Goal: Transaction & Acquisition: Book appointment/travel/reservation

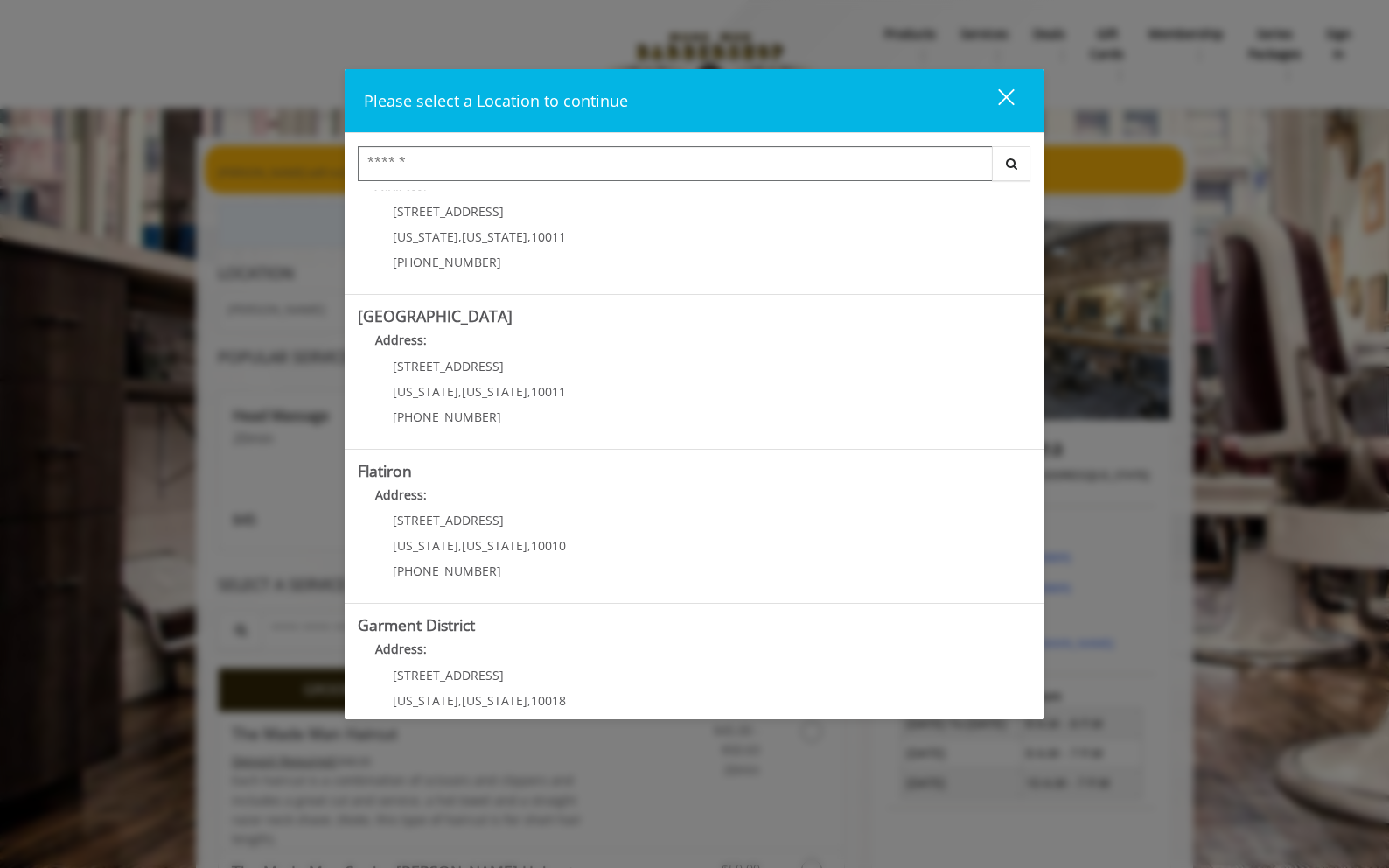
scroll to position [252, 0]
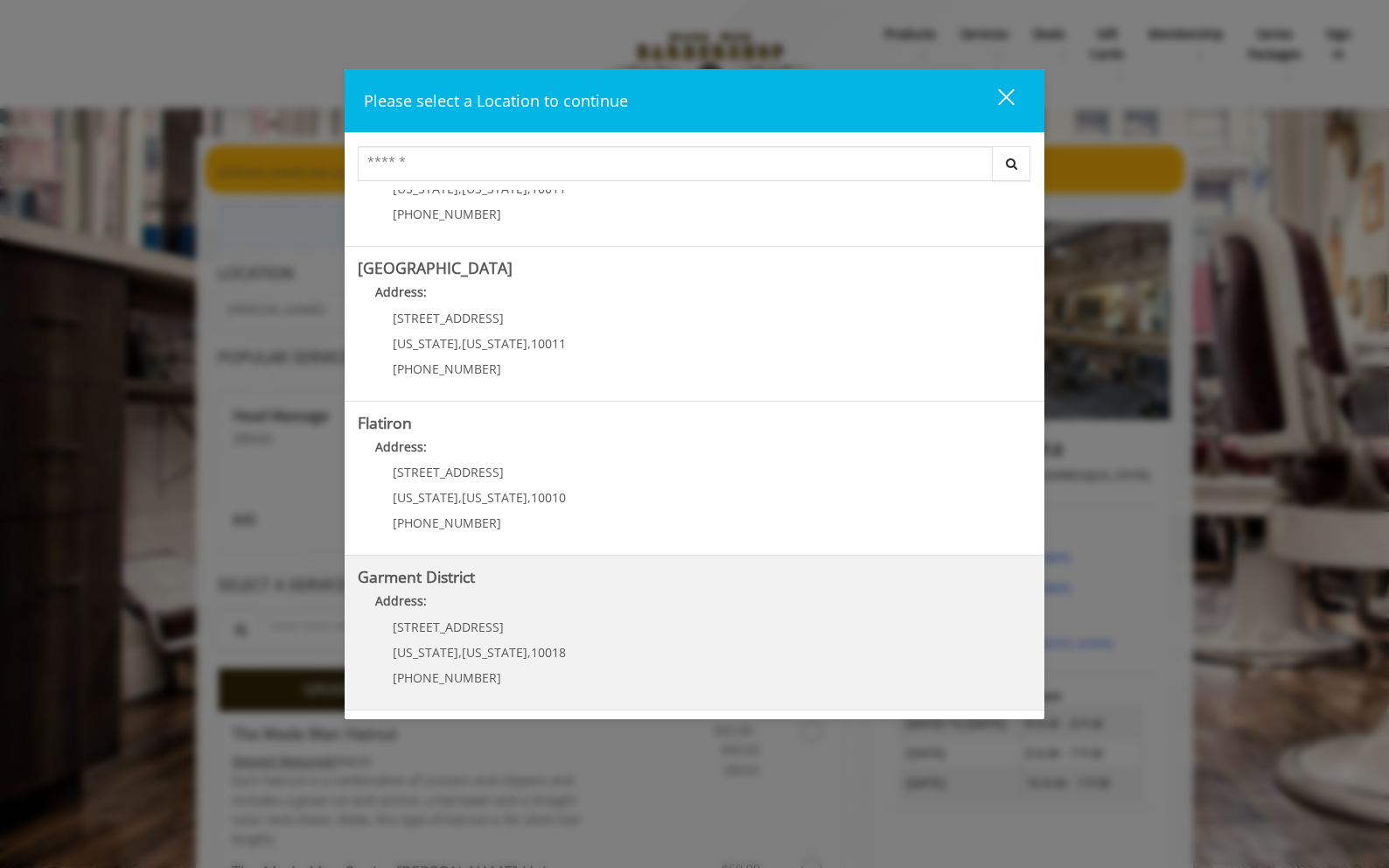
click at [526, 594] on District "Address:" at bounding box center [694, 605] width 674 height 28
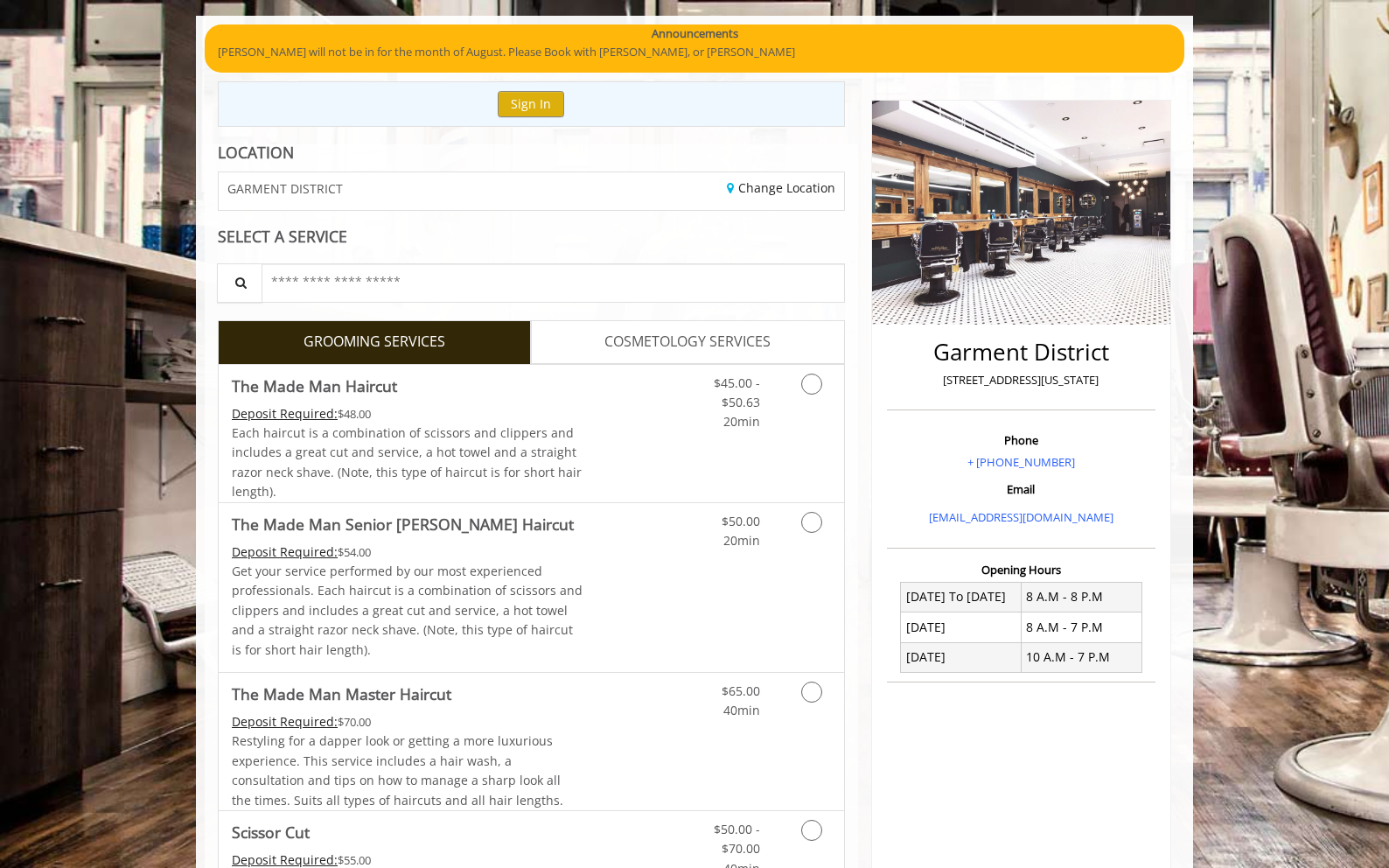
scroll to position [121, 0]
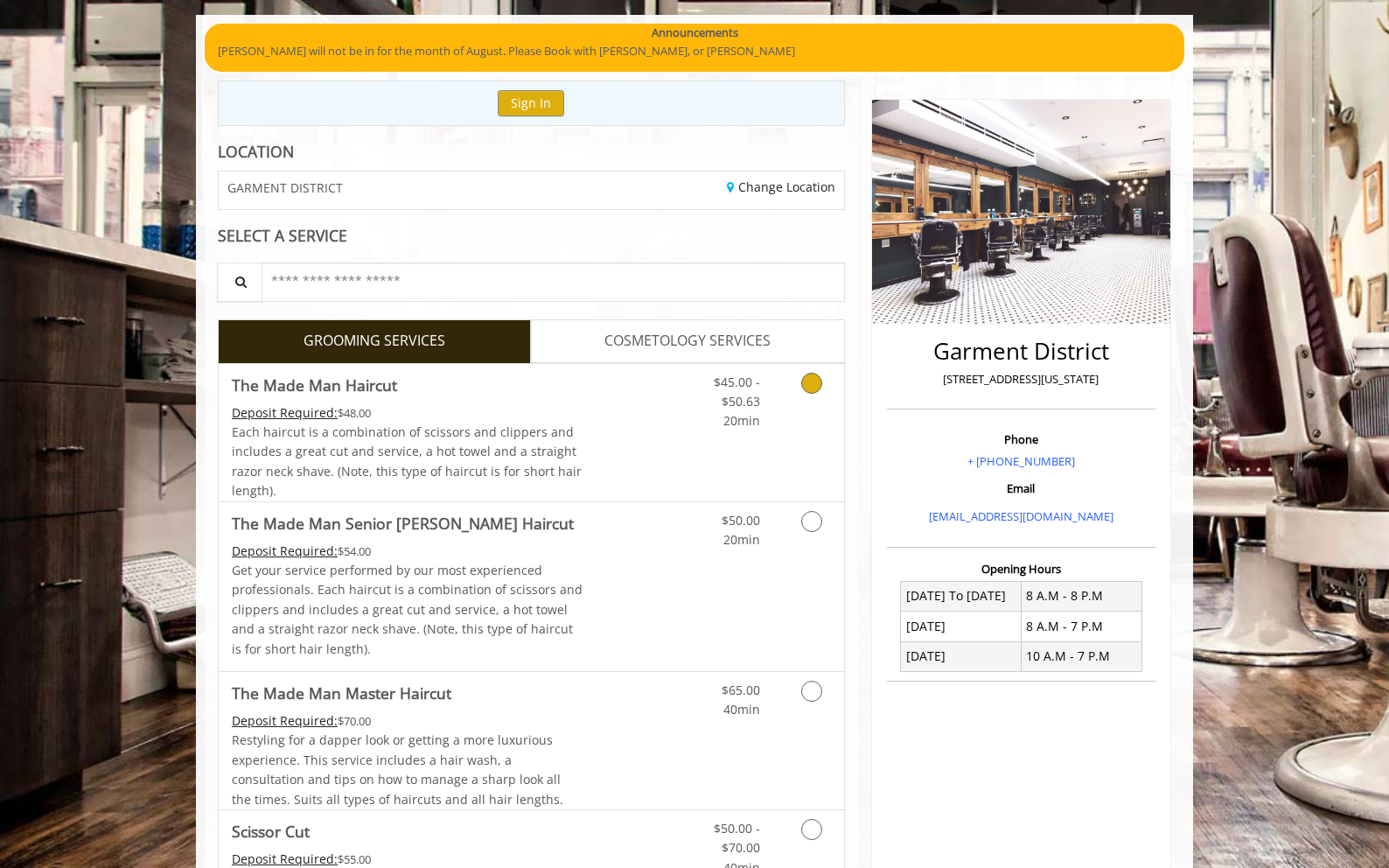
click at [815, 381] on icon "Grooming services" at bounding box center [811, 382] width 21 height 21
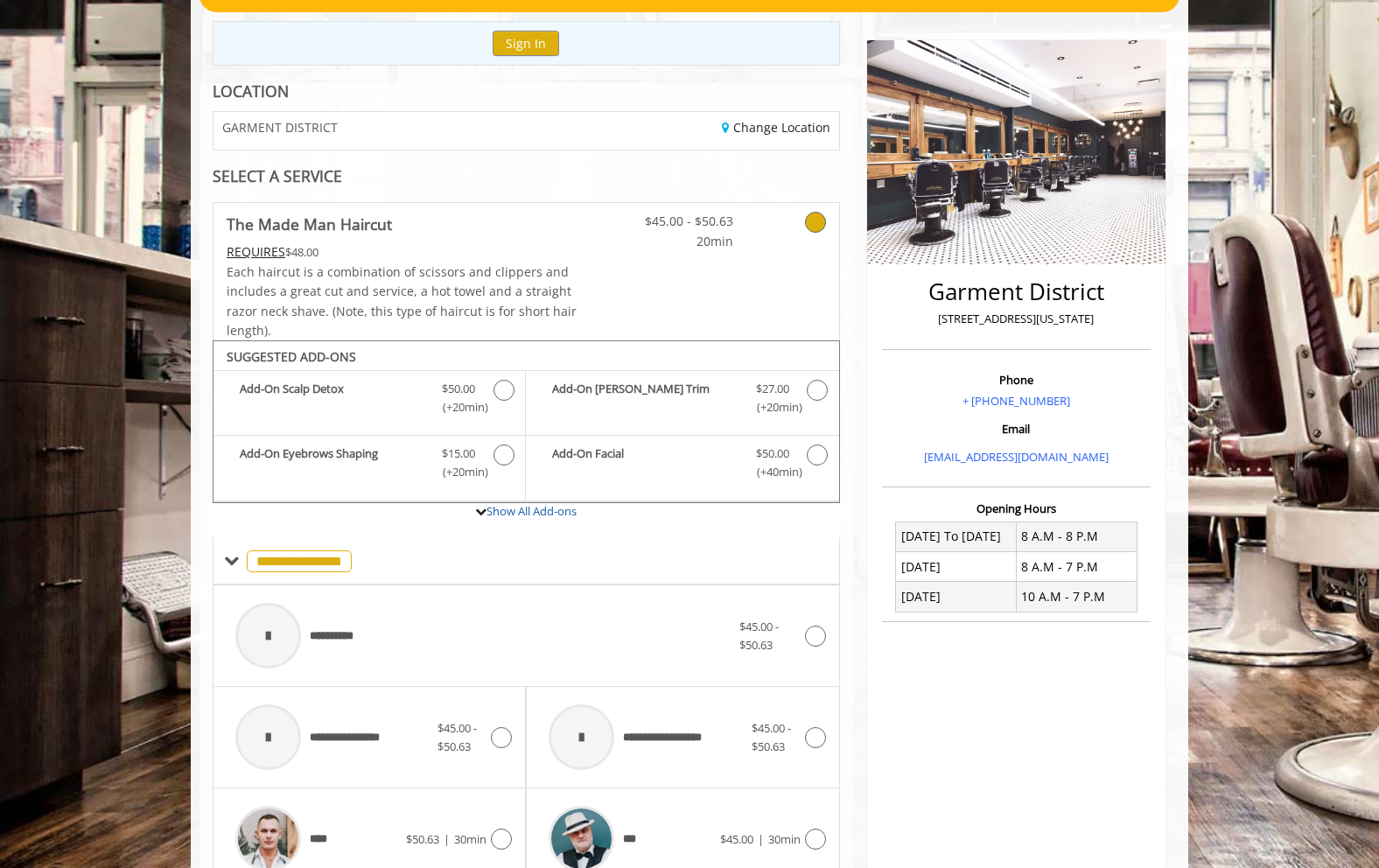
scroll to position [180, 0]
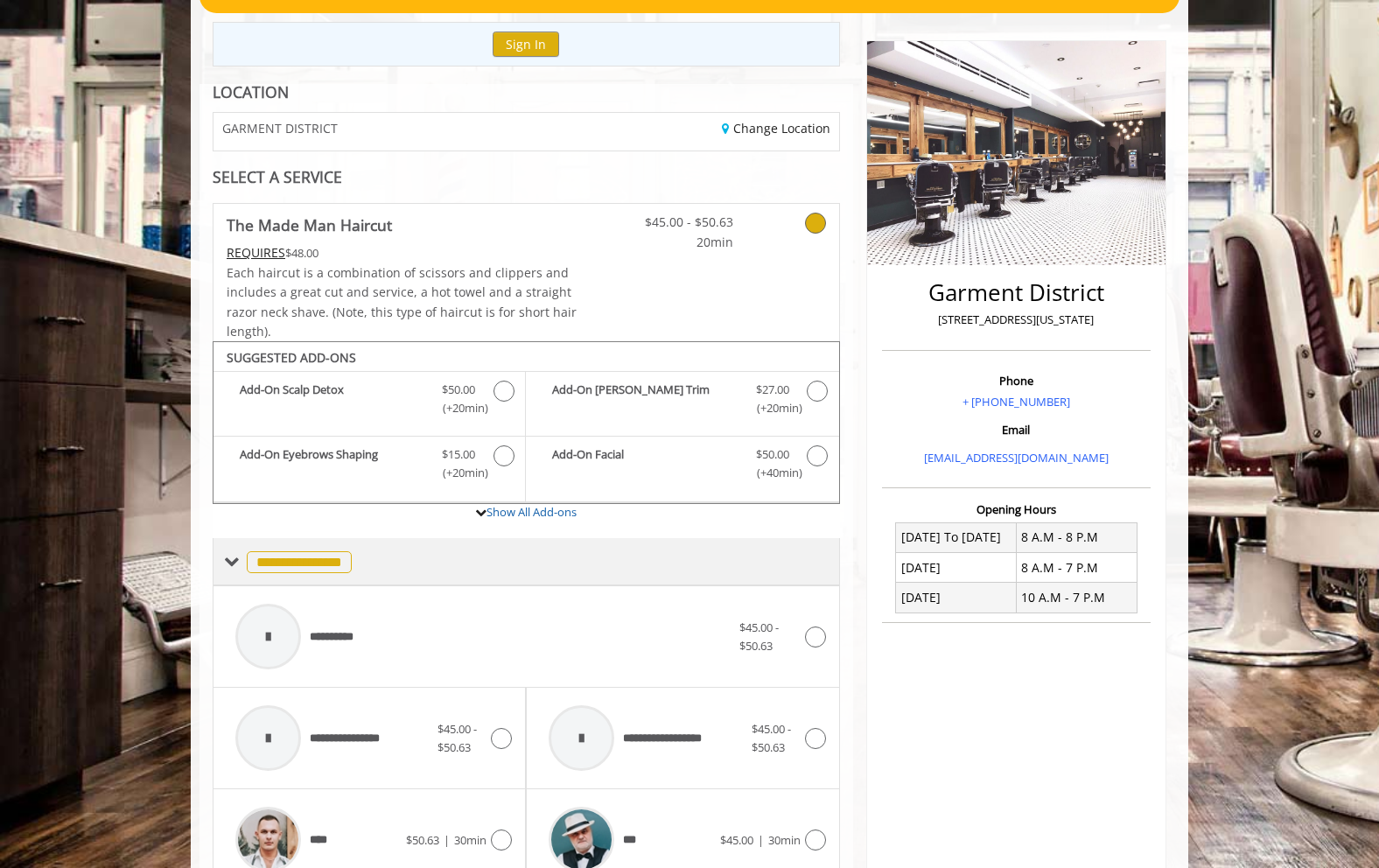
click at [221, 565] on div "**********" at bounding box center [526, 562] width 627 height 47
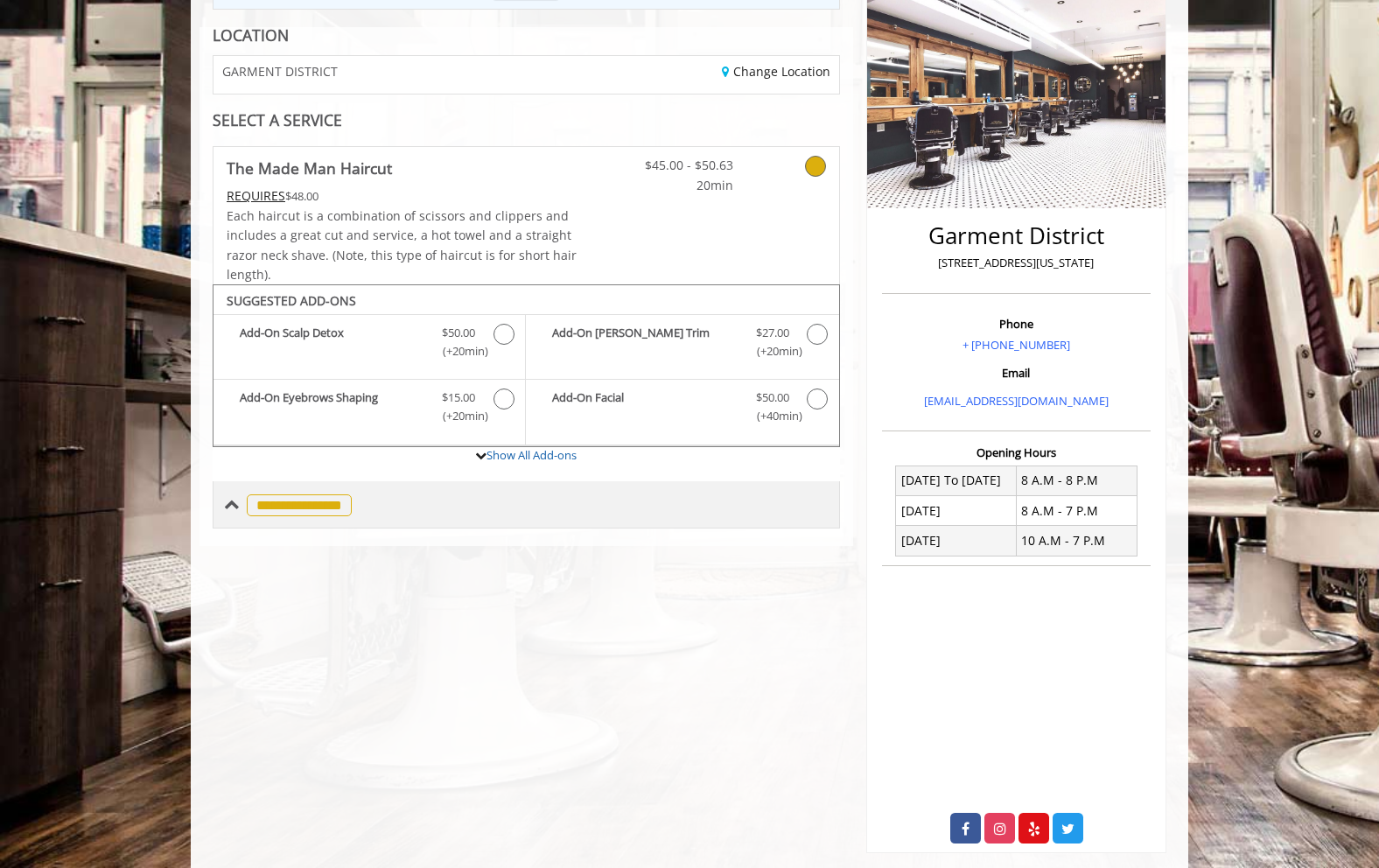
scroll to position [264, 0]
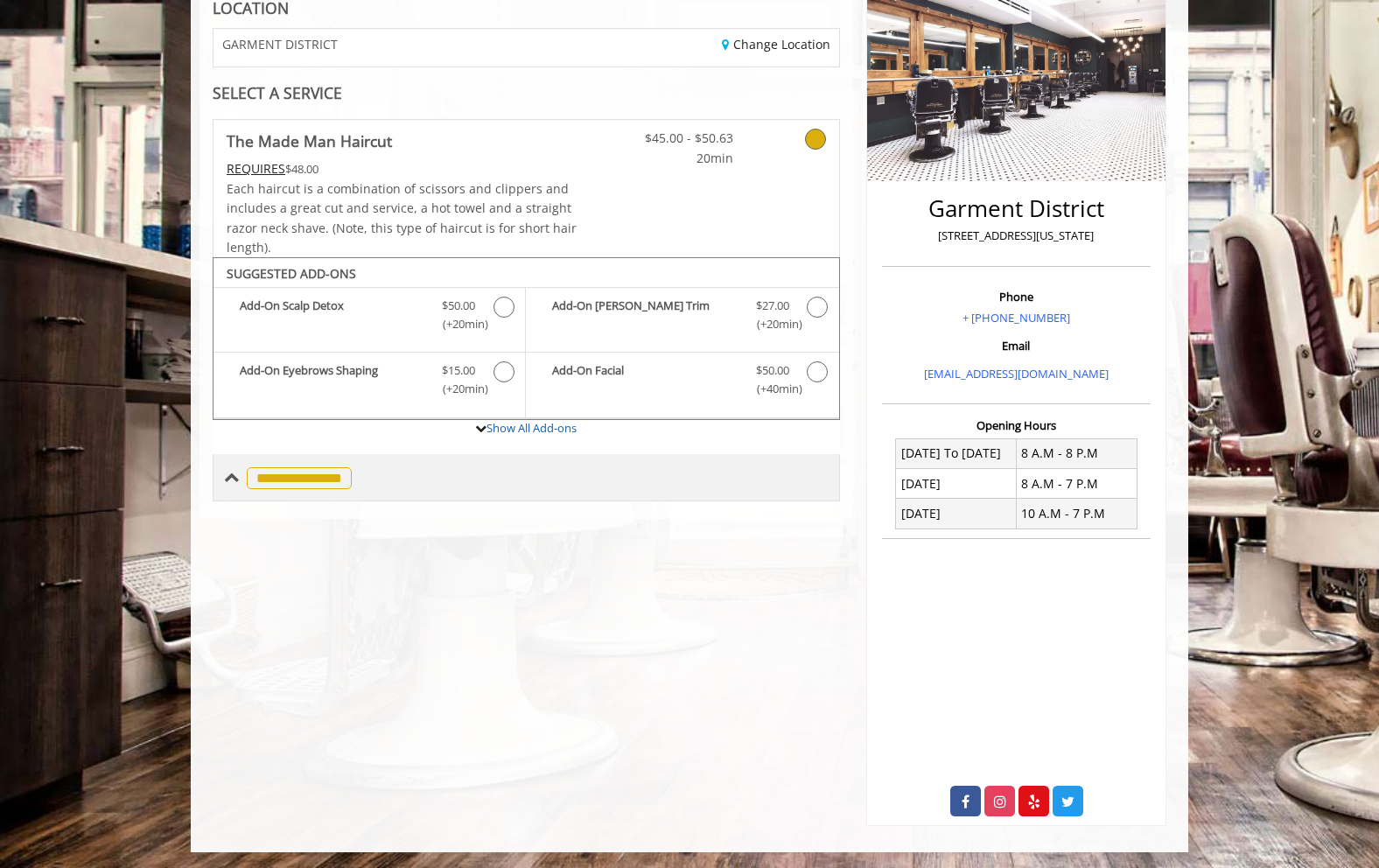
click at [225, 478] on span at bounding box center [232, 478] width 16 height 16
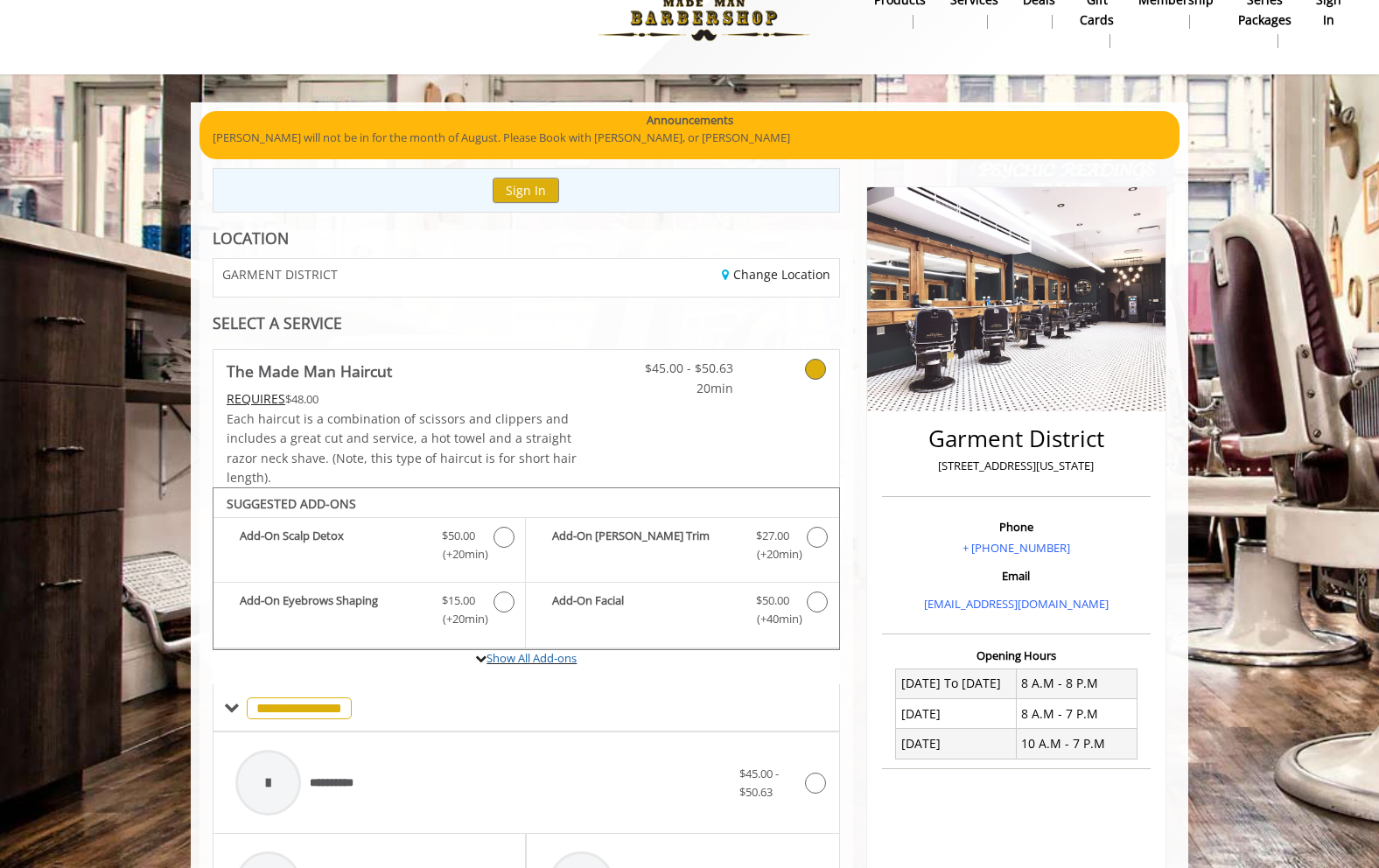
scroll to position [0, 0]
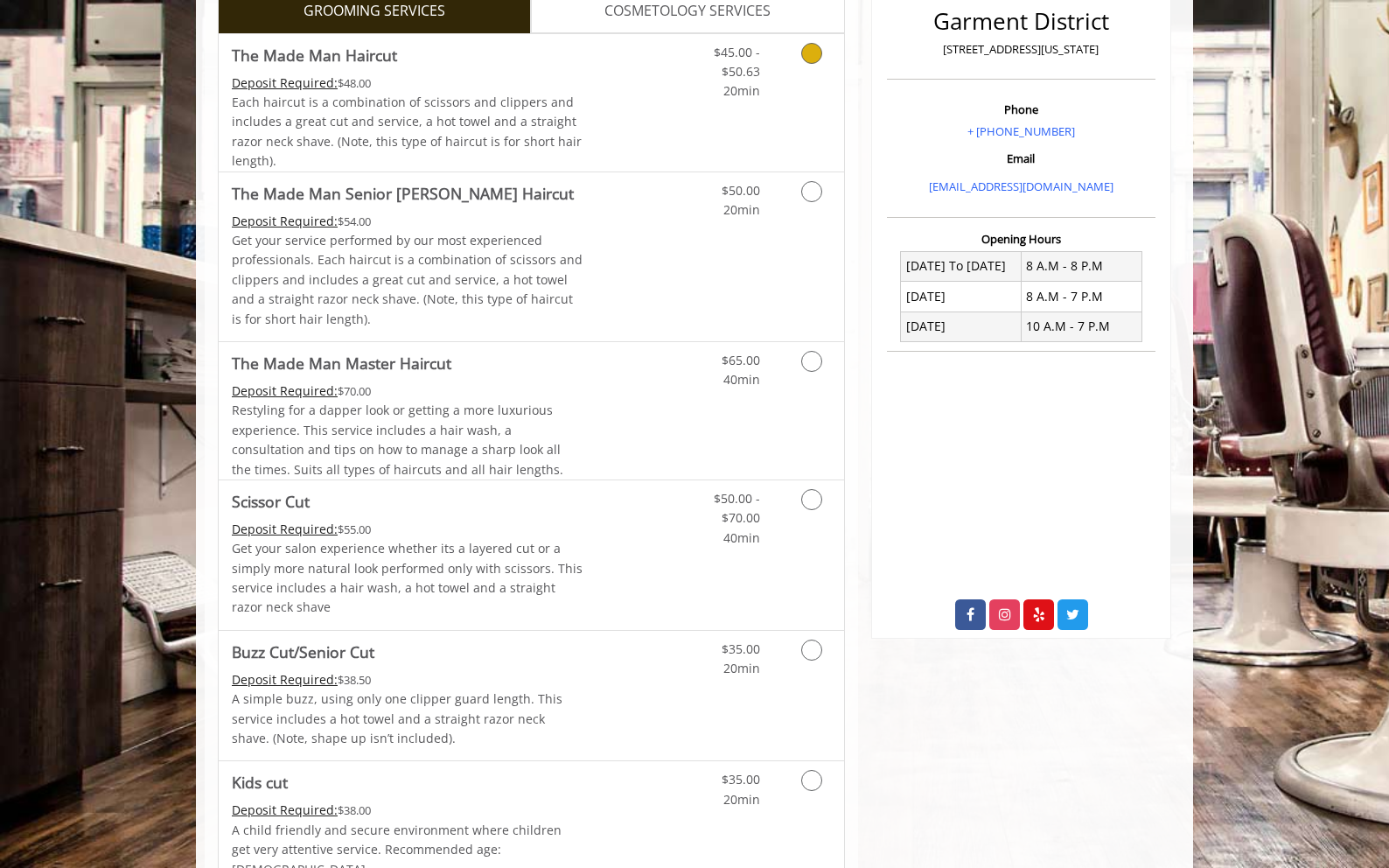
click at [815, 71] on link "Grooming services" at bounding box center [808, 68] width 44 height 67
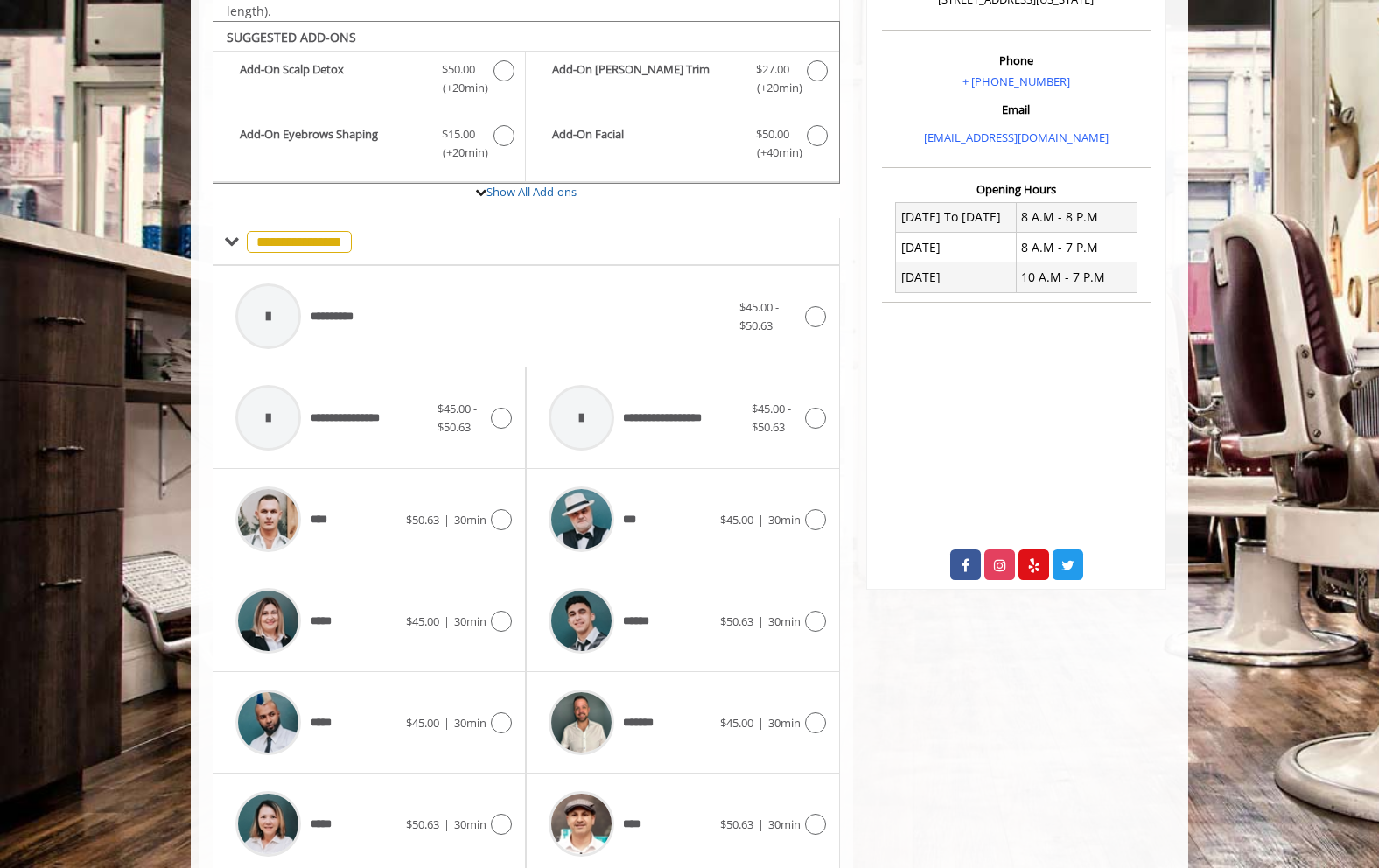
scroll to position [521, 0]
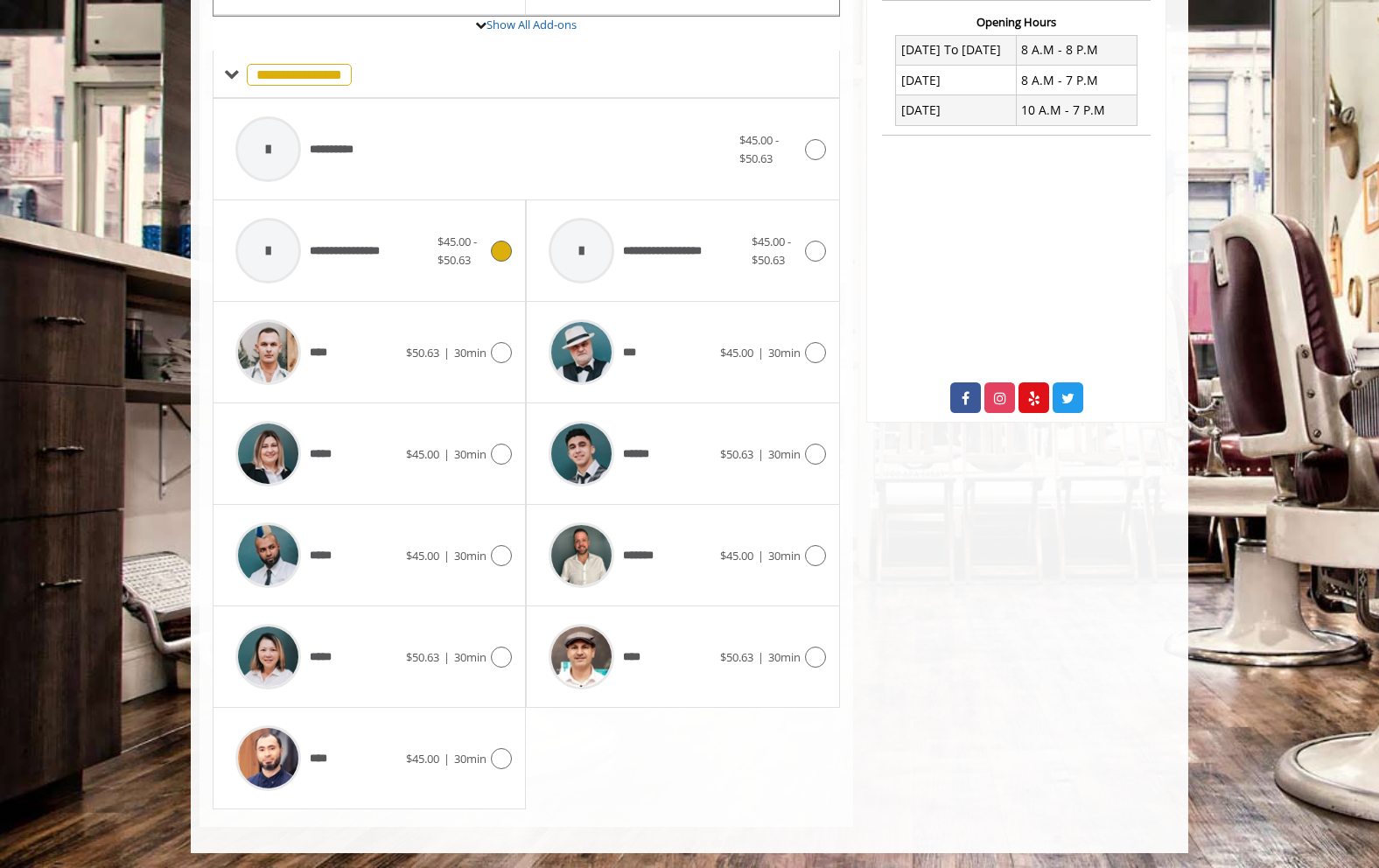
click at [502, 249] on icon at bounding box center [501, 251] width 21 height 21
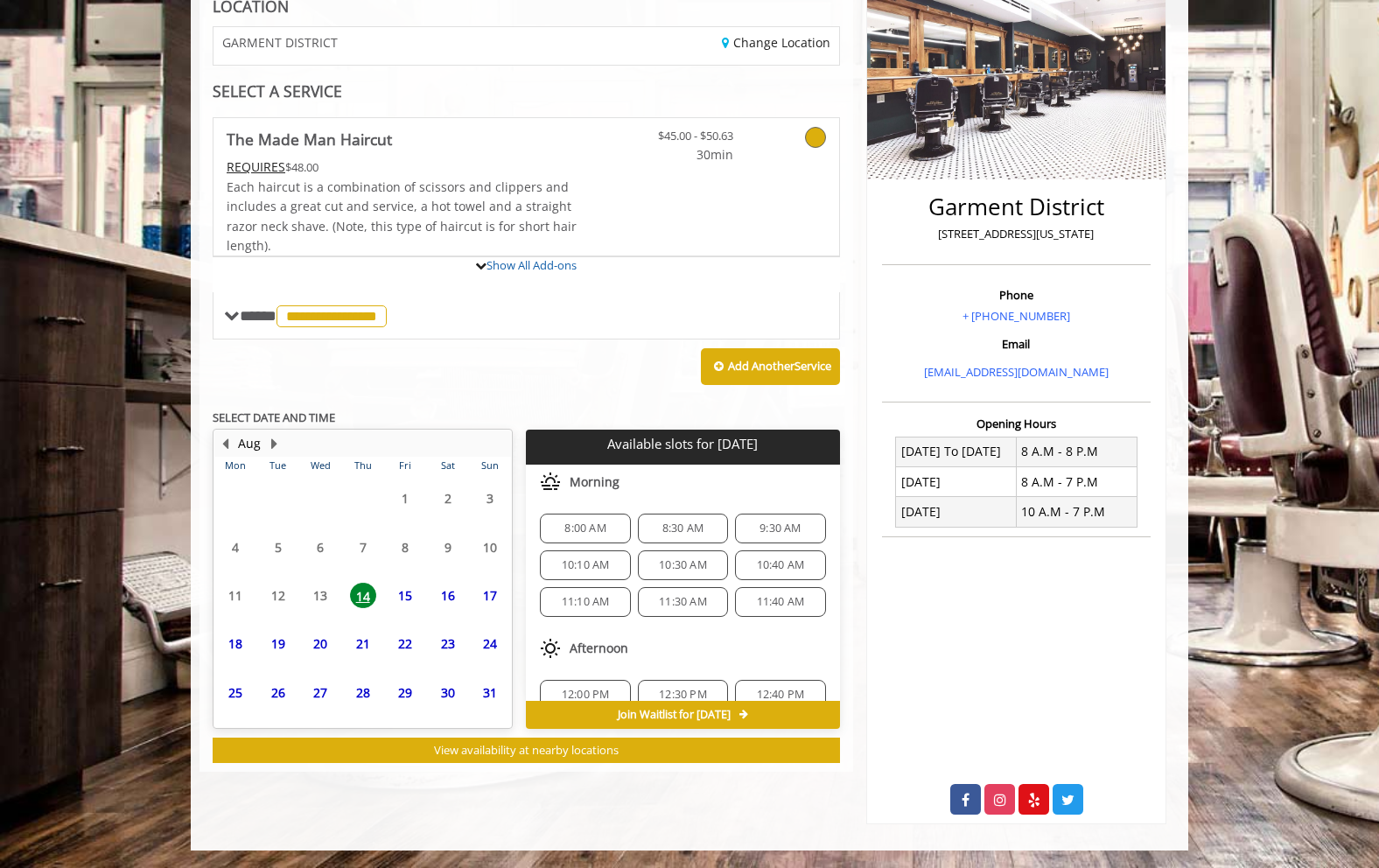
scroll to position [372, 0]
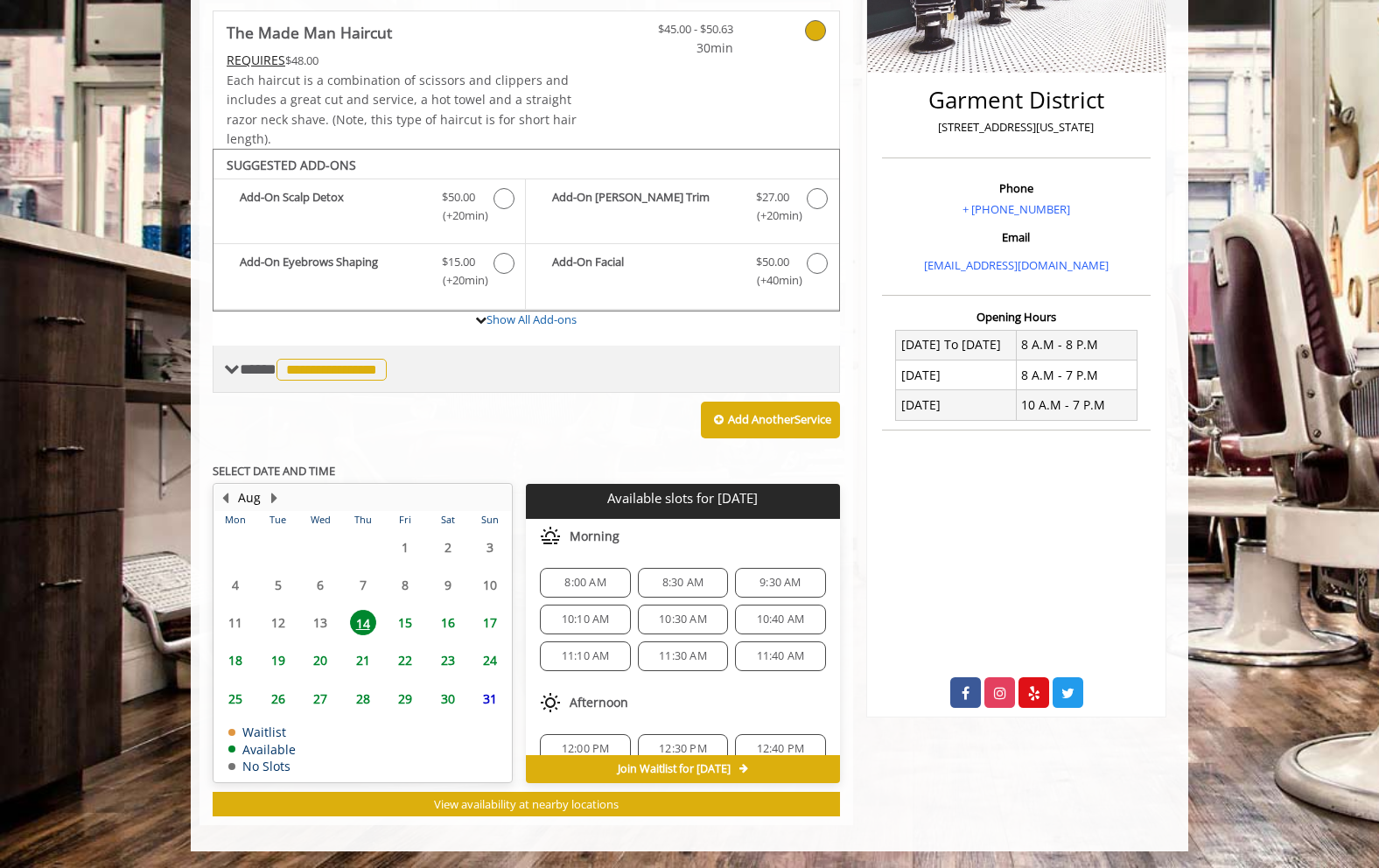
click at [236, 364] on span at bounding box center [232, 369] width 16 height 16
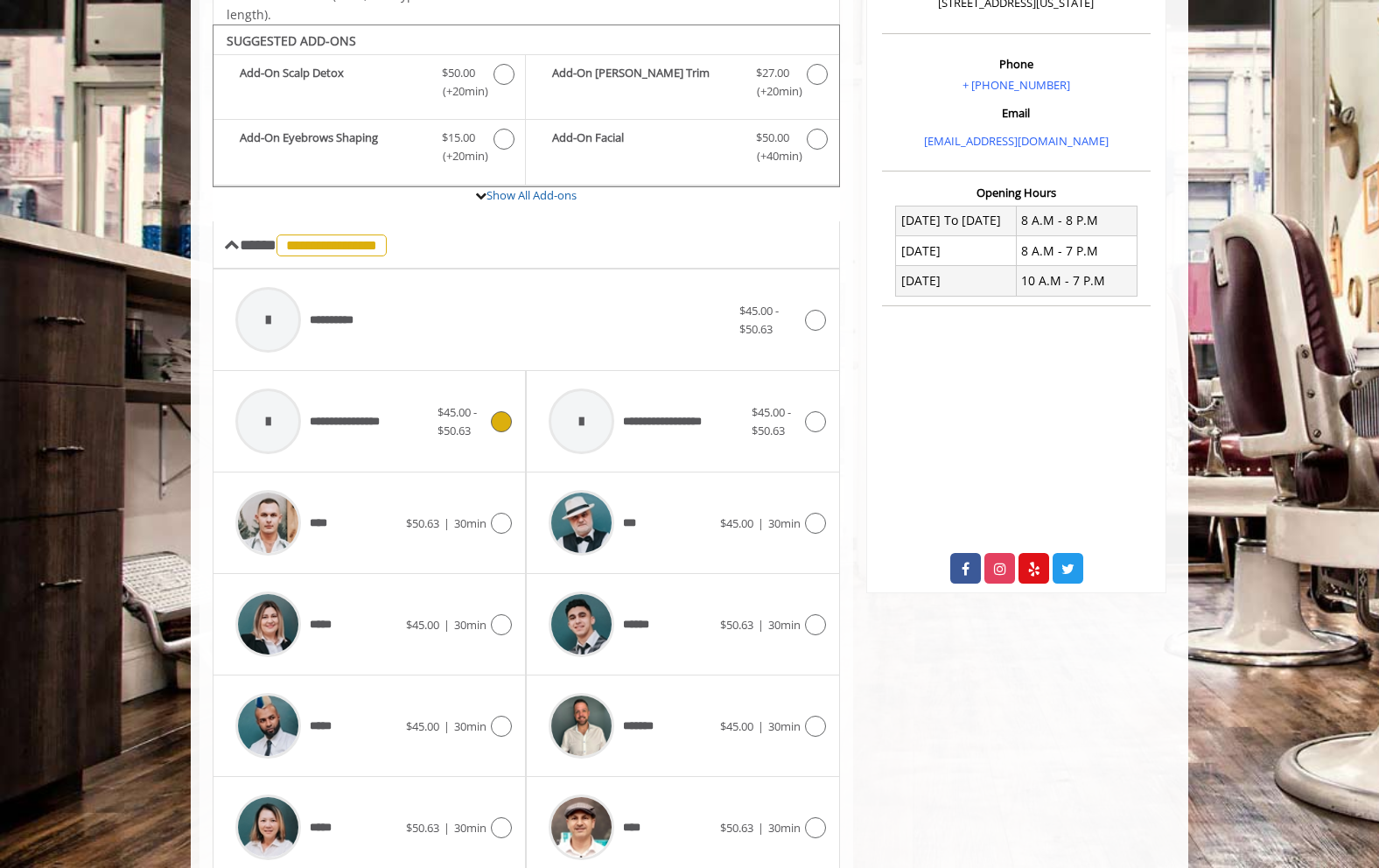
scroll to position [0, 0]
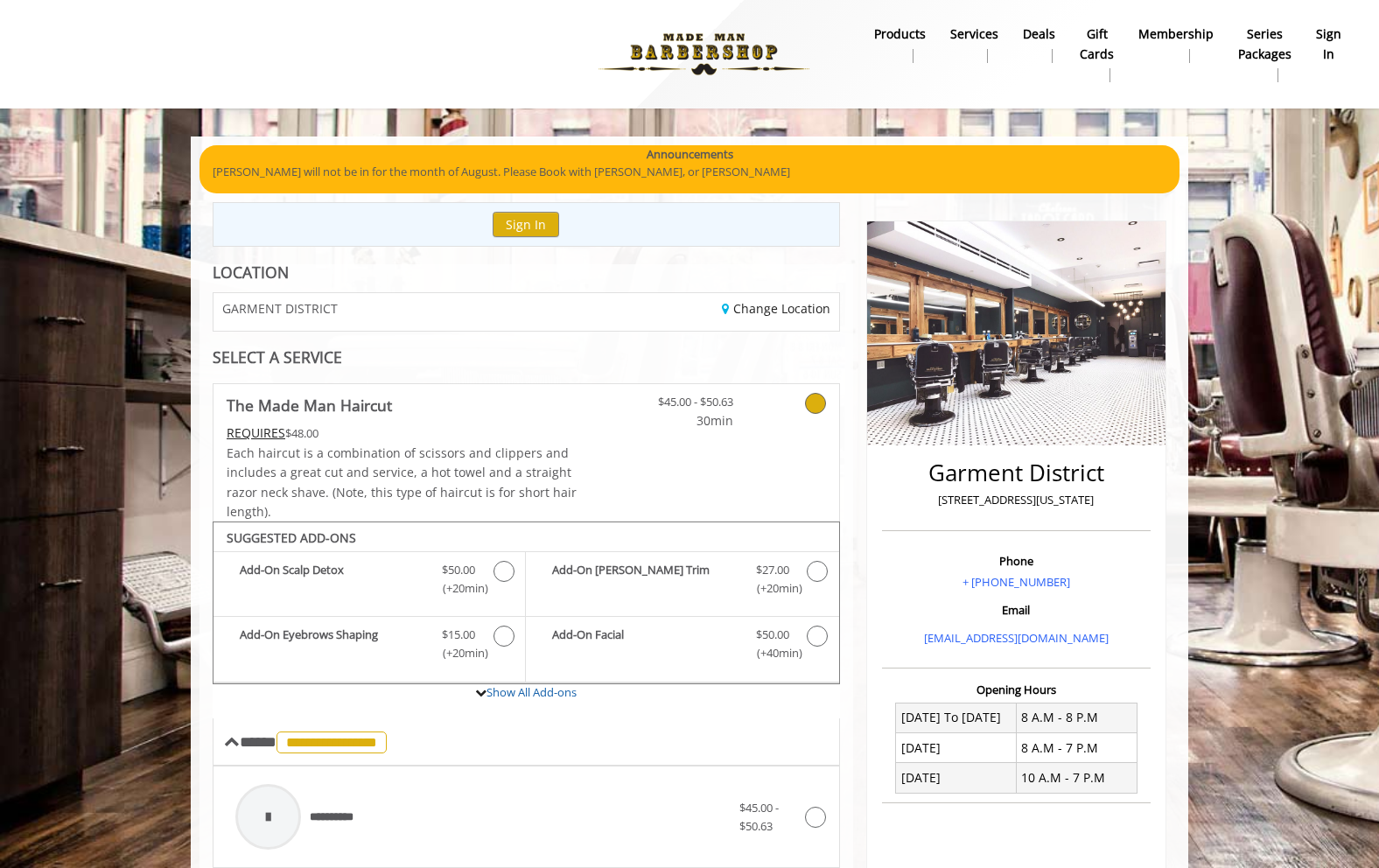
click at [616, 173] on p "[PERSON_NAME] will not be in for the month of August. Please Book with [PERSON_…" at bounding box center [689, 172] width 953 height 19
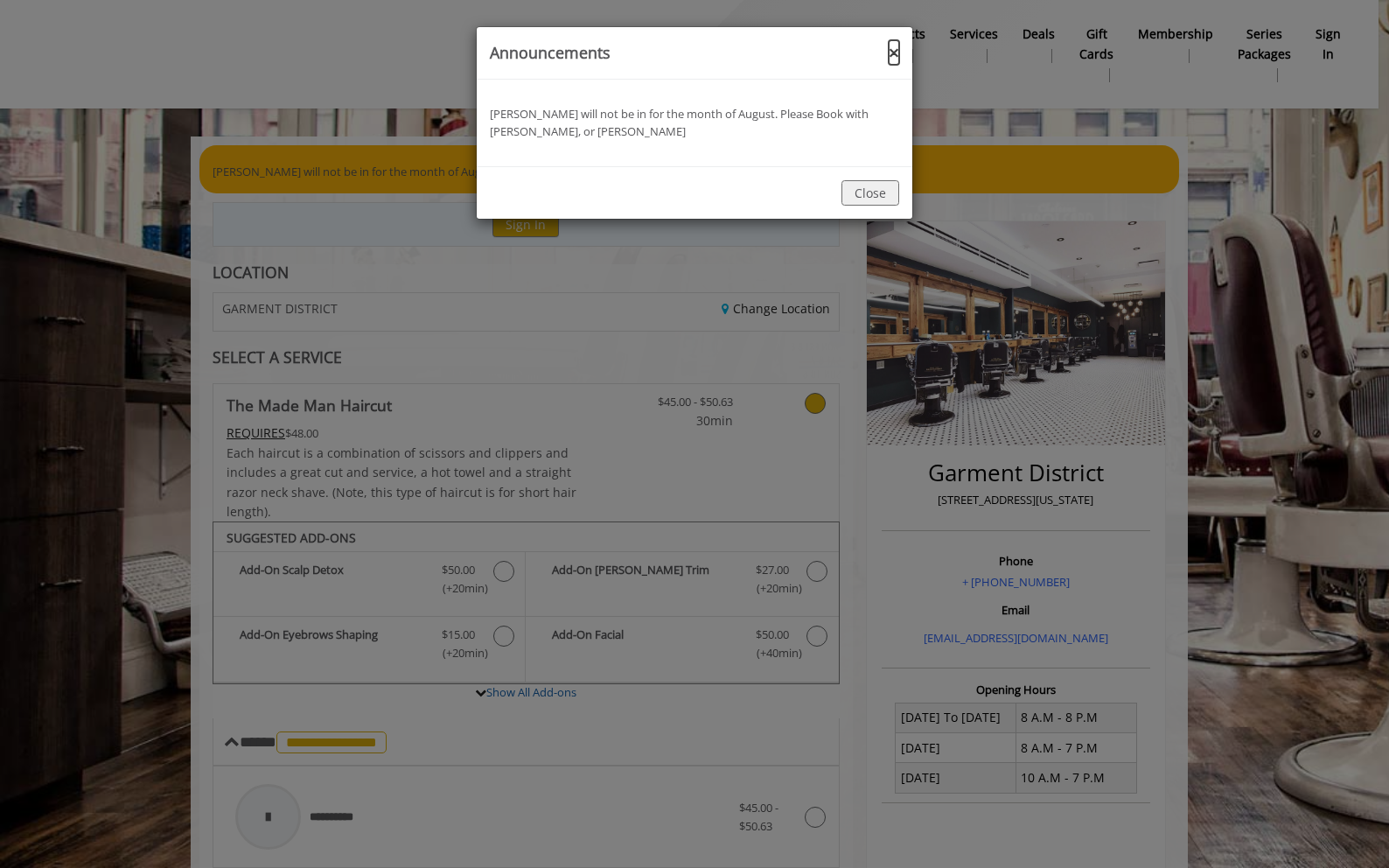
click at [891, 53] on button "×" at bounding box center [894, 52] width 11 height 19
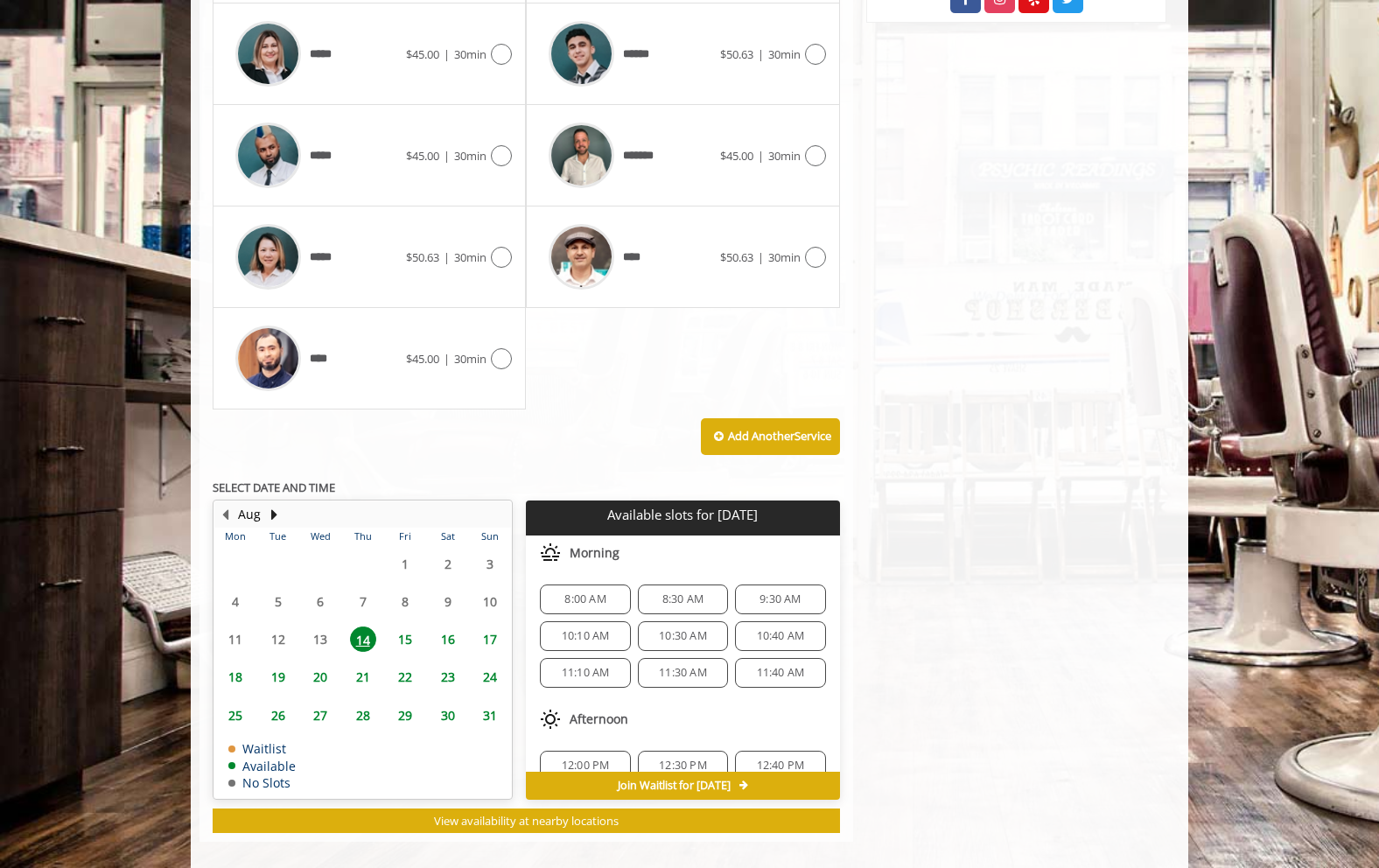
click at [610, 603] on span "8:00 AM" at bounding box center [584, 599] width 74 height 14
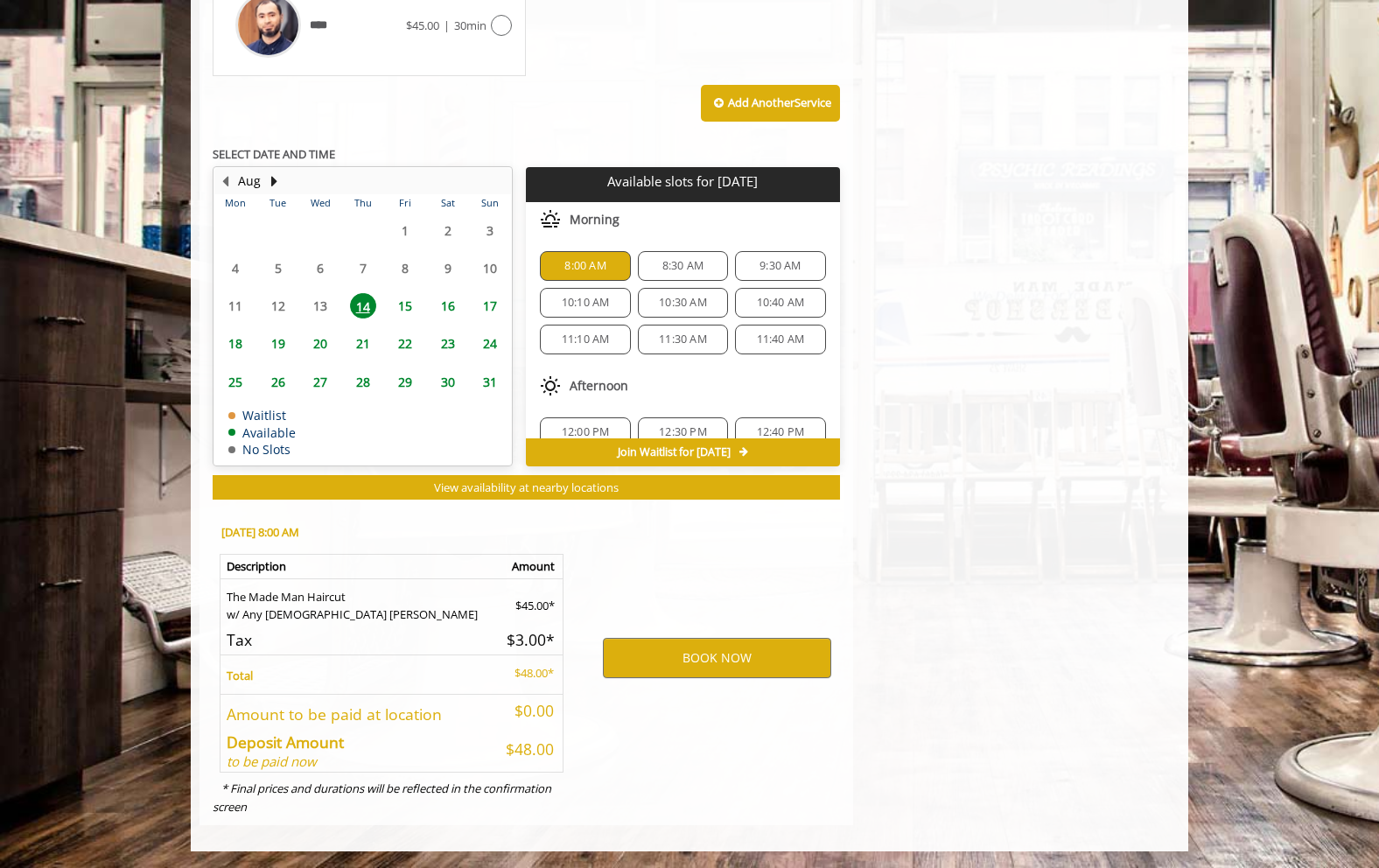
click at [667, 271] on span "8:30 AM" at bounding box center [683, 266] width 41 height 14
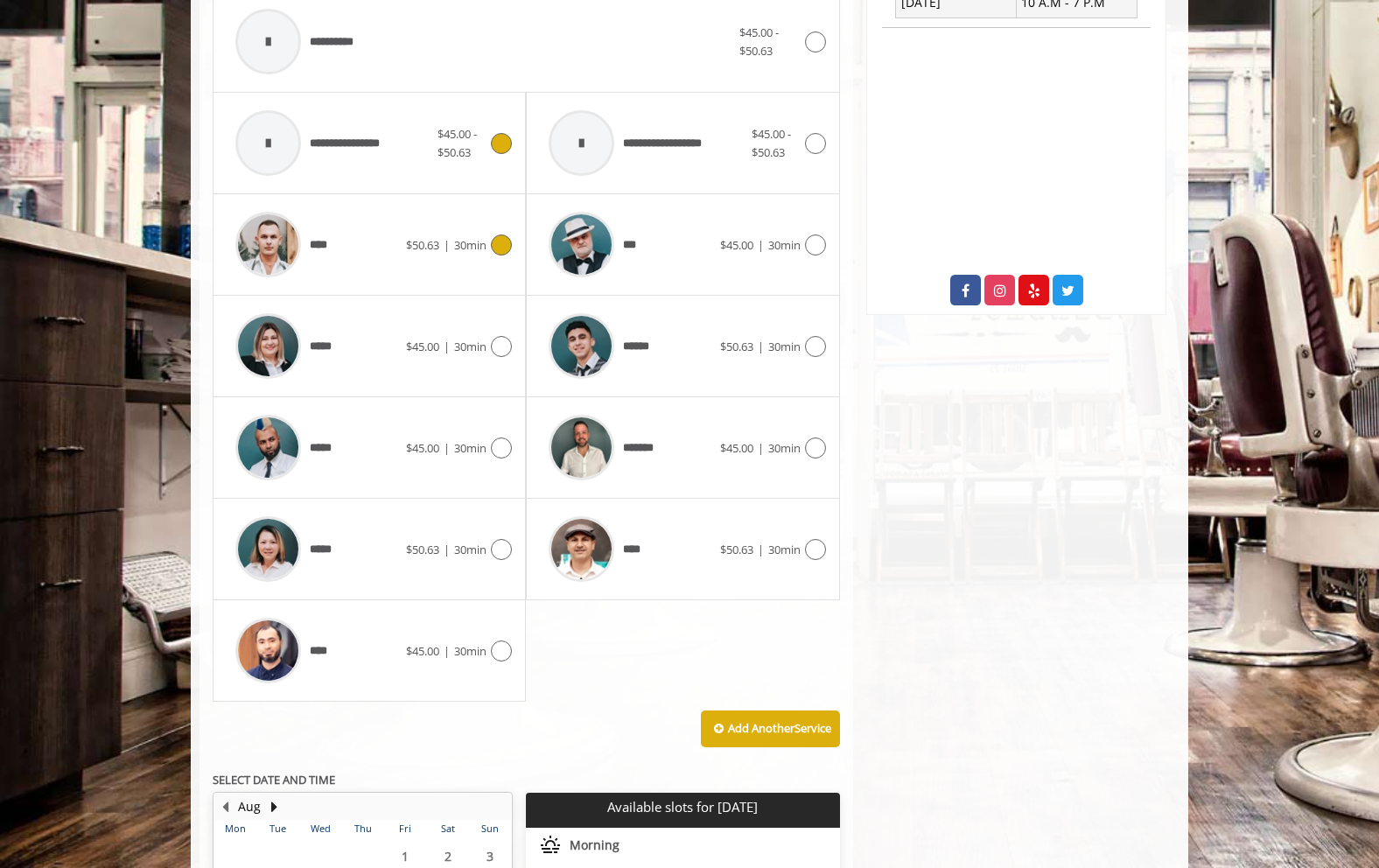
scroll to position [776, 0]
click at [275, 652] on img at bounding box center [268, 649] width 65 height 65
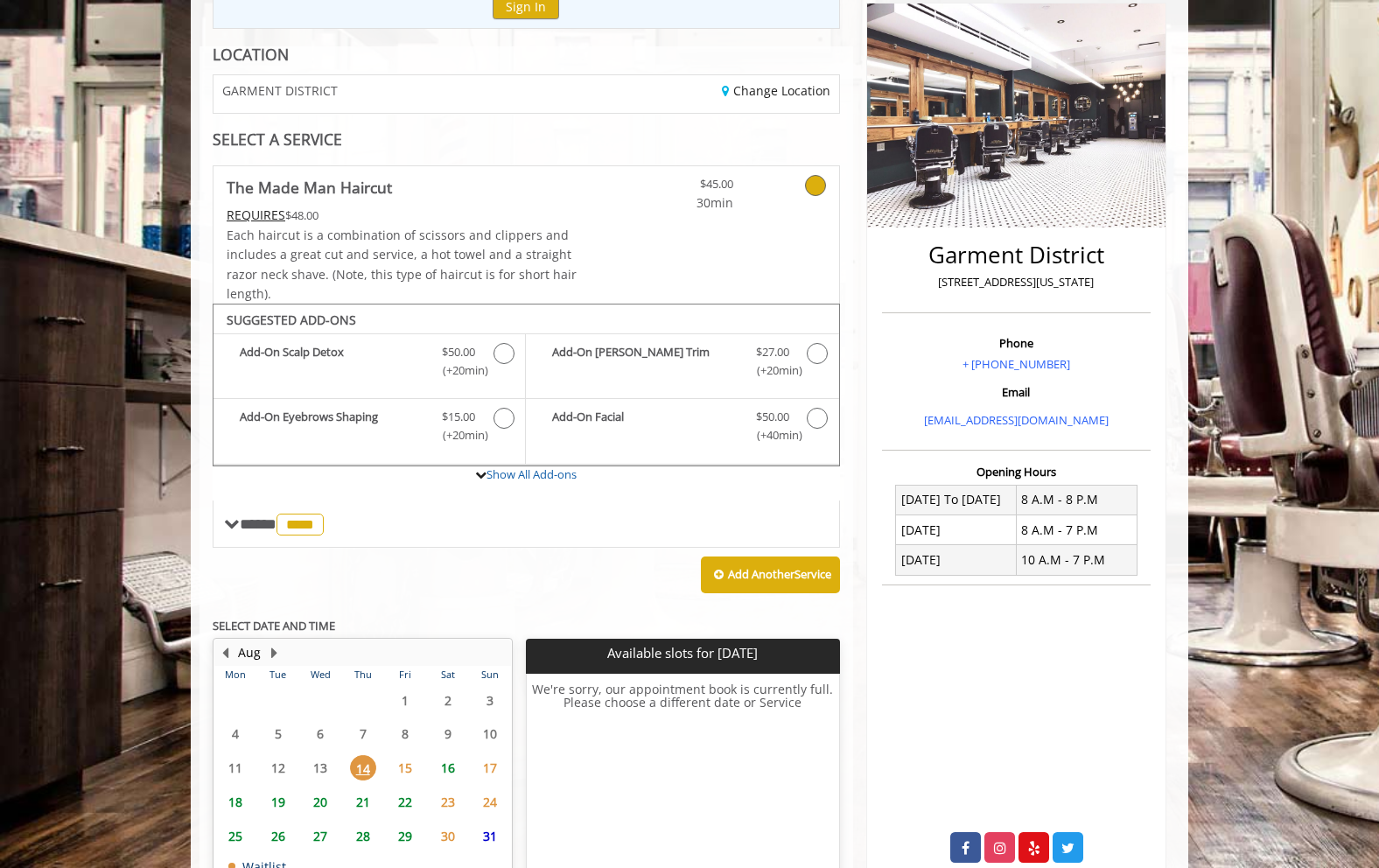
scroll to position [347, 0]
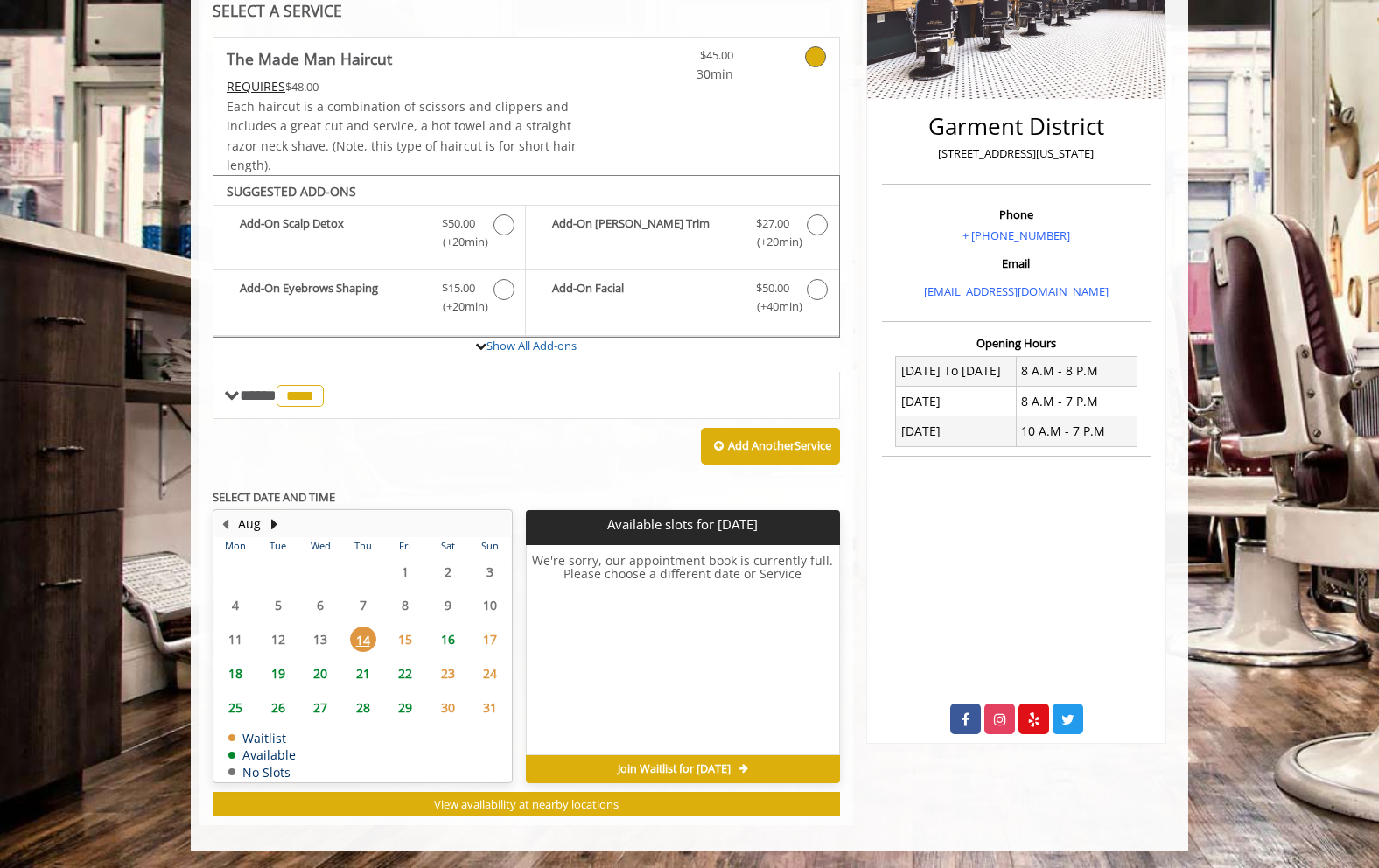
click at [410, 634] on span "15" at bounding box center [405, 639] width 27 height 26
click at [369, 634] on span "14" at bounding box center [363, 639] width 27 height 26
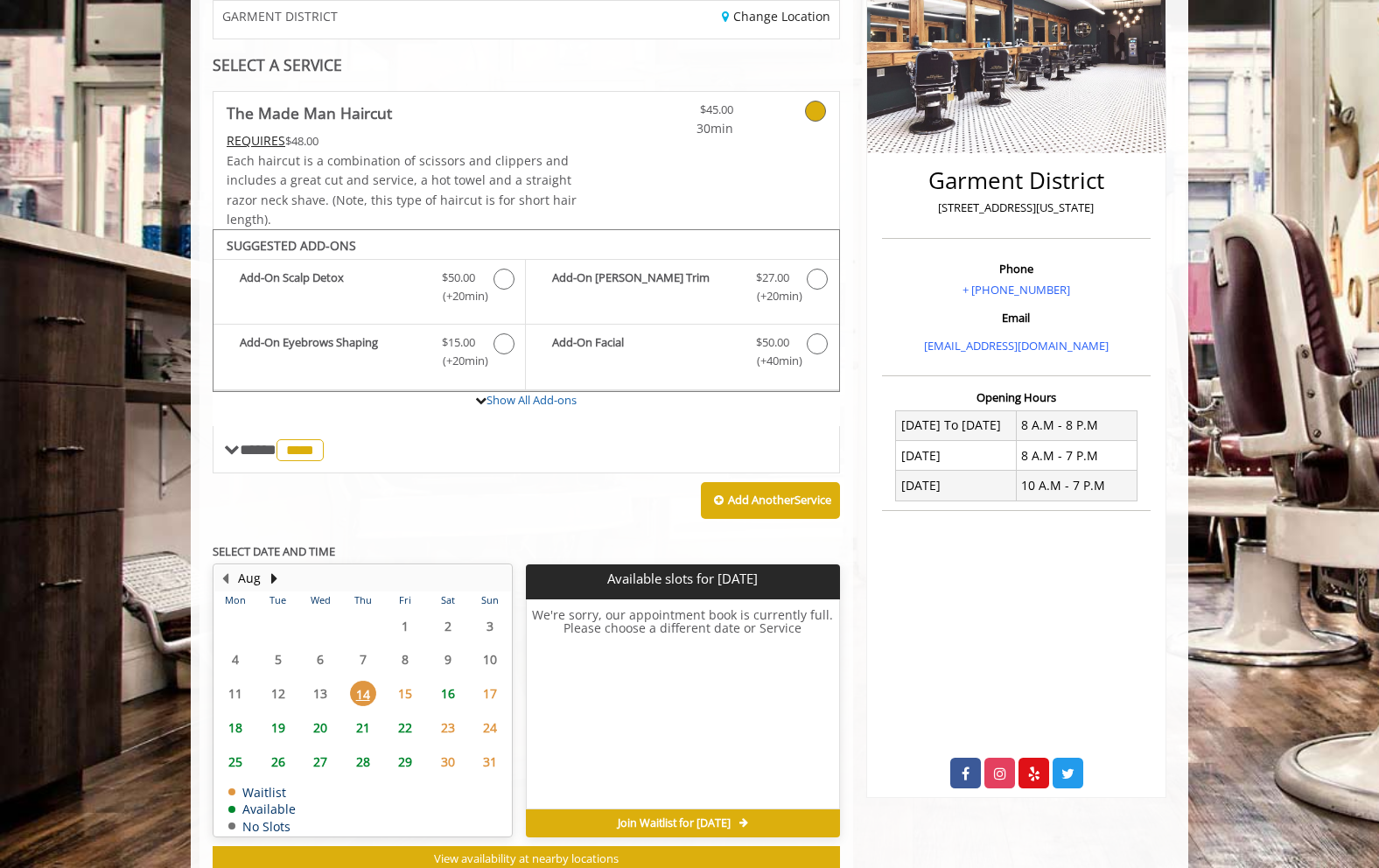
scroll to position [233, 0]
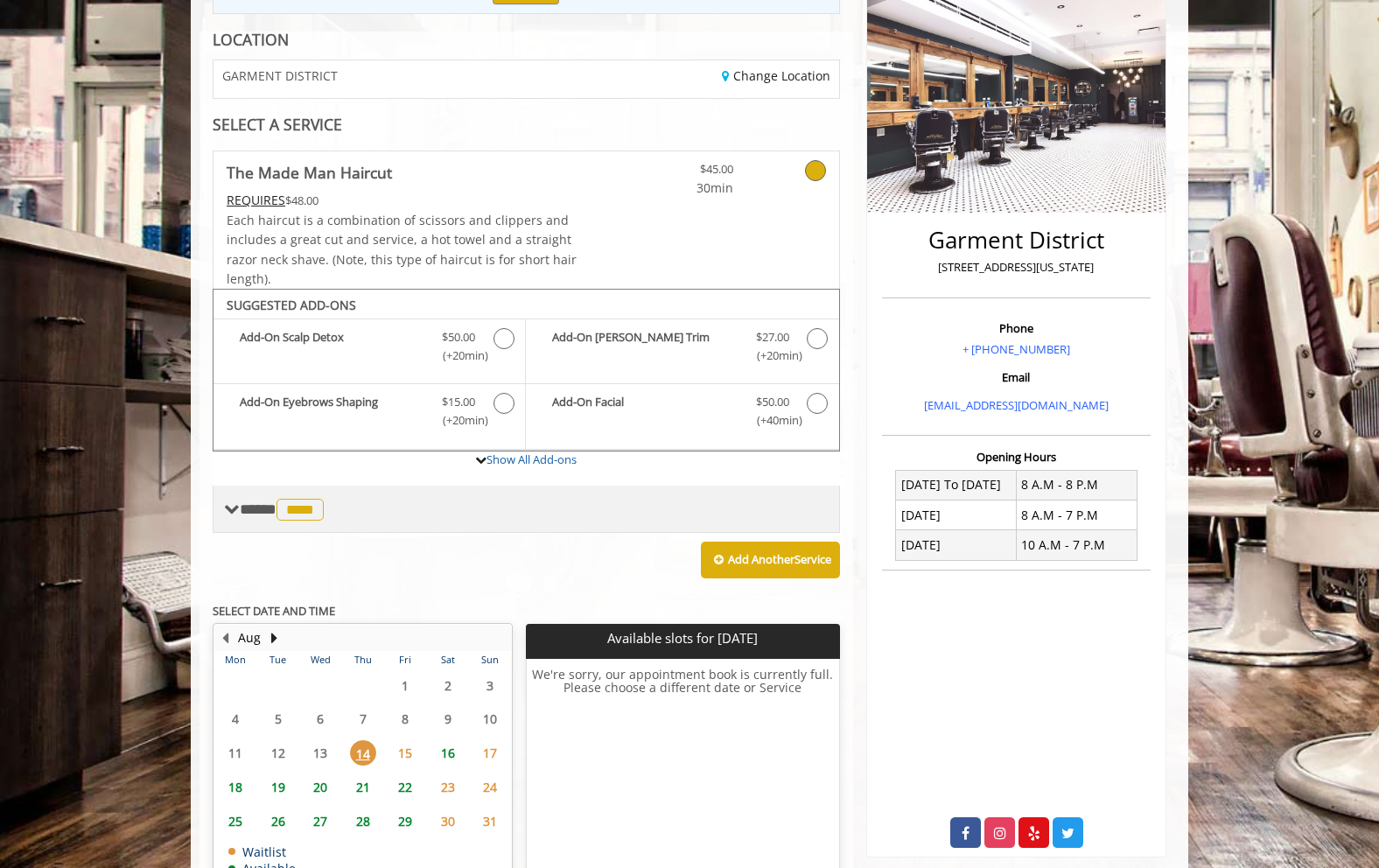
click at [248, 505] on span "**** **** ********" at bounding box center [284, 509] width 88 height 16
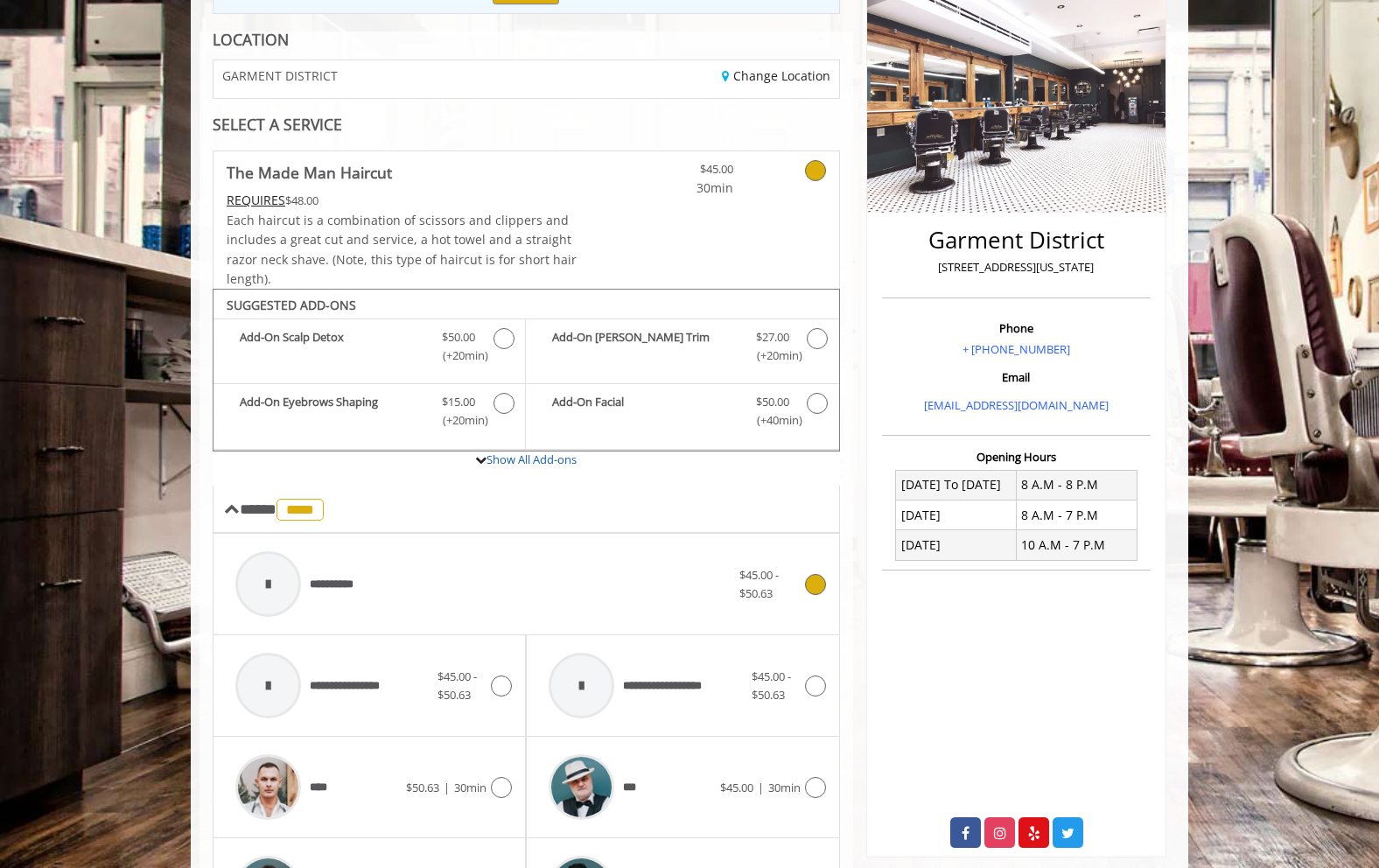
click at [284, 570] on div at bounding box center [268, 584] width 65 height 65
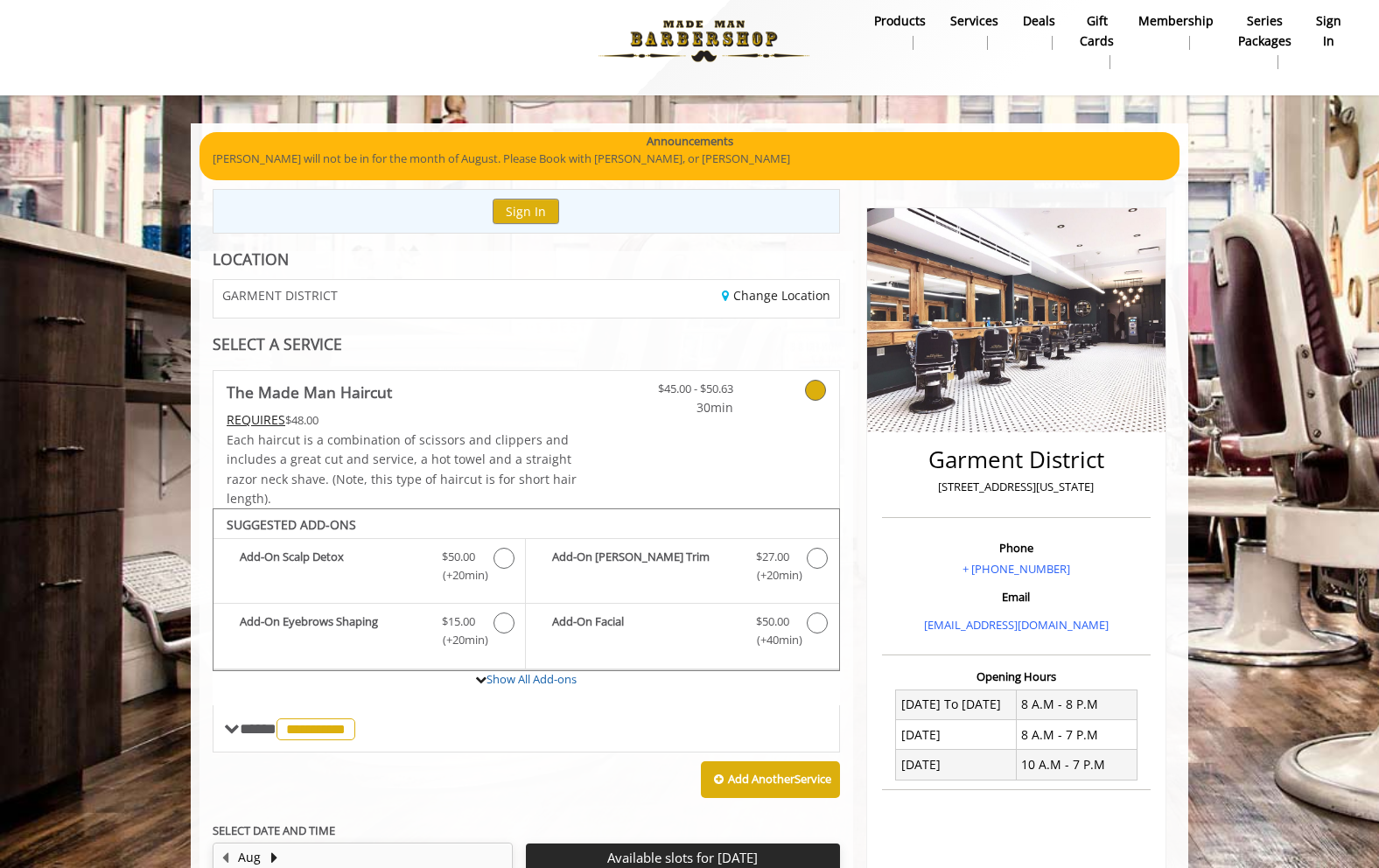
scroll to position [0, 0]
